Goal: Book appointment/travel/reservation

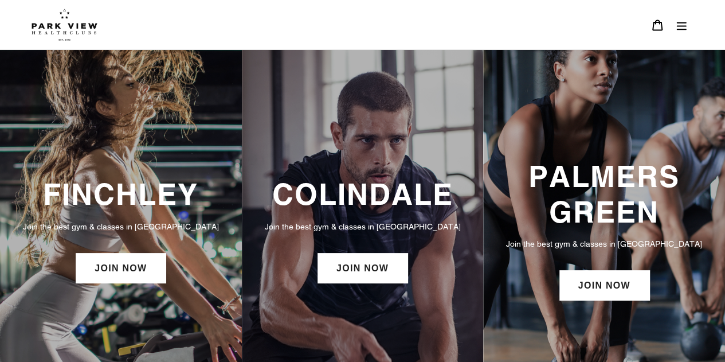
drag, startPoint x: 699, startPoint y: 18, endPoint x: 683, endPoint y: 21, distance: 16.2
click at [695, 19] on header "BOOK A CLASS BOOK A CLASS FINCHLEY BOOK A CLASS COLINDALE BOOK A CLASS PALMERS …" at bounding box center [362, 25] width 725 height 50
click at [683, 21] on icon "Menu" at bounding box center [681, 24] width 11 height 11
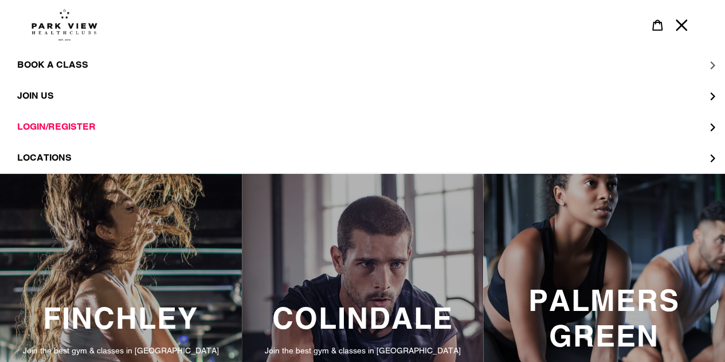
click at [705, 63] on button "BOOK A CLASS" at bounding box center [362, 64] width 725 height 31
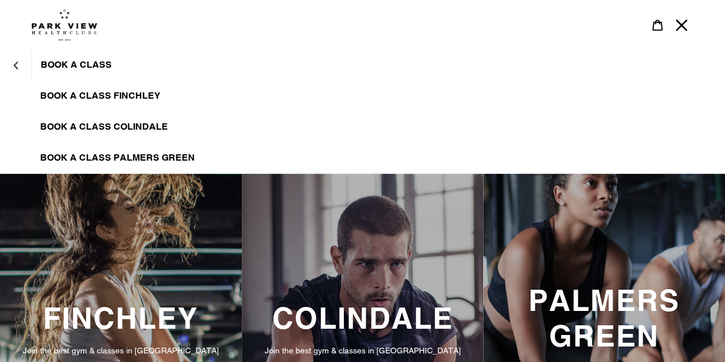
click at [112, 130] on span "BOOK A CLASS COLINDALE" at bounding box center [104, 126] width 128 height 11
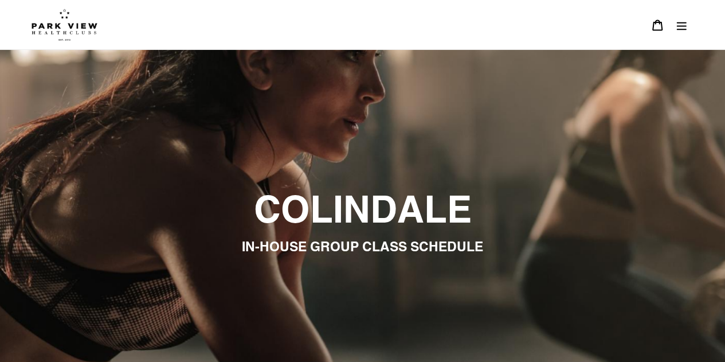
click at [42, 21] on img at bounding box center [65, 25] width 66 height 32
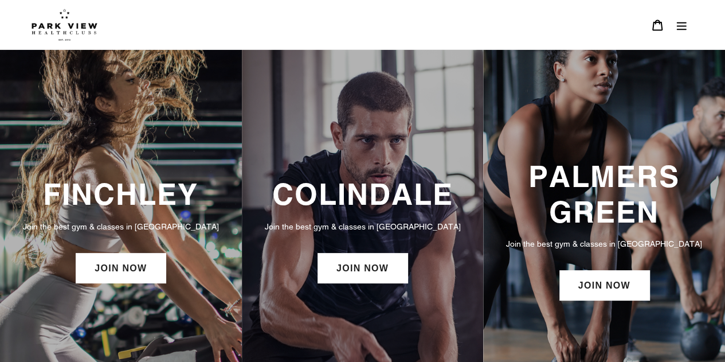
click at [138, 170] on div "FINCHLEY Join the best gym & classes in London JOIN NOW" at bounding box center [121, 231] width 242 height 363
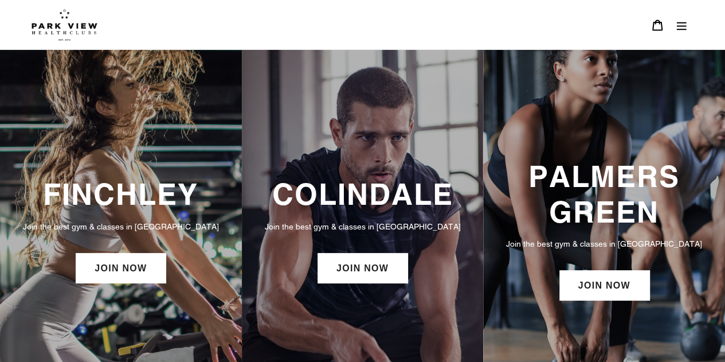
click at [367, 194] on h3 "COLINDALE" at bounding box center [362, 194] width 219 height 35
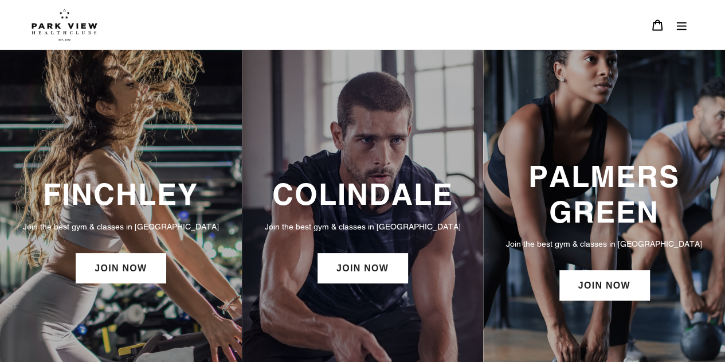
click at [679, 24] on icon "Menu" at bounding box center [681, 24] width 11 height 11
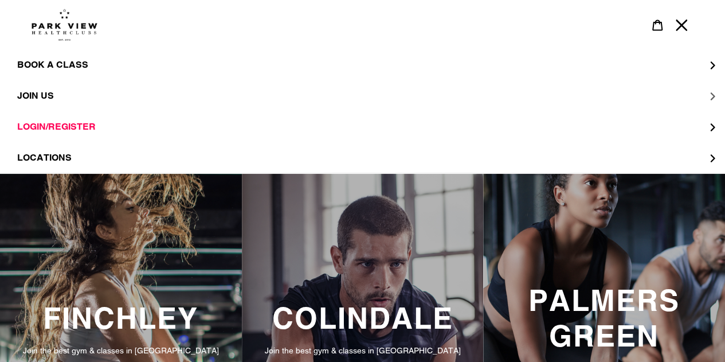
click at [44, 100] on span "JOIN US" at bounding box center [35, 95] width 37 height 11
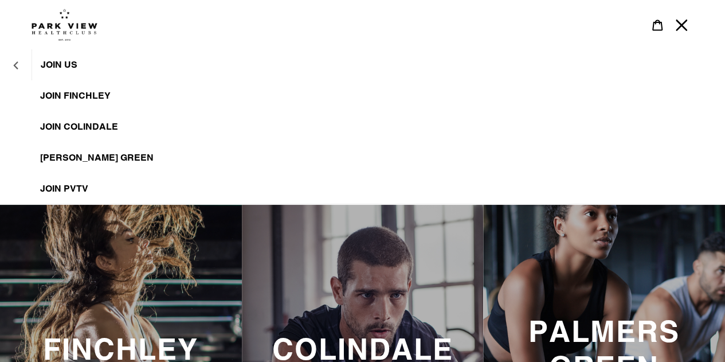
click at [23, 66] on button "JOIN US" at bounding box center [16, 65] width 32 height 28
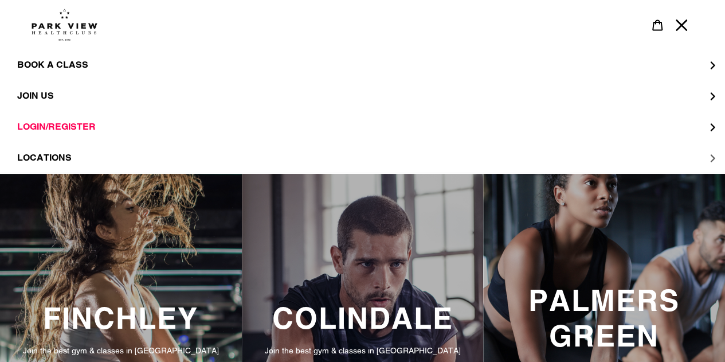
click at [47, 155] on span "LOCATIONS" at bounding box center [44, 157] width 54 height 11
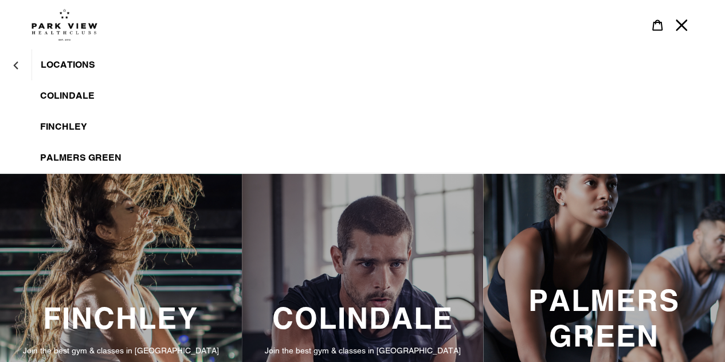
click at [73, 91] on span "Colindale" at bounding box center [67, 95] width 54 height 11
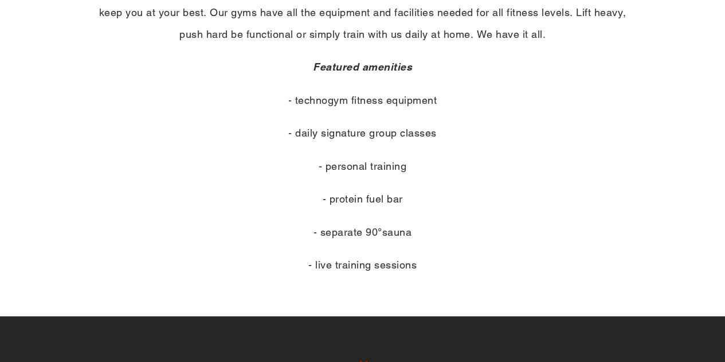
scroll to position [537, 0]
